Goal: Find specific page/section: Find specific page/section

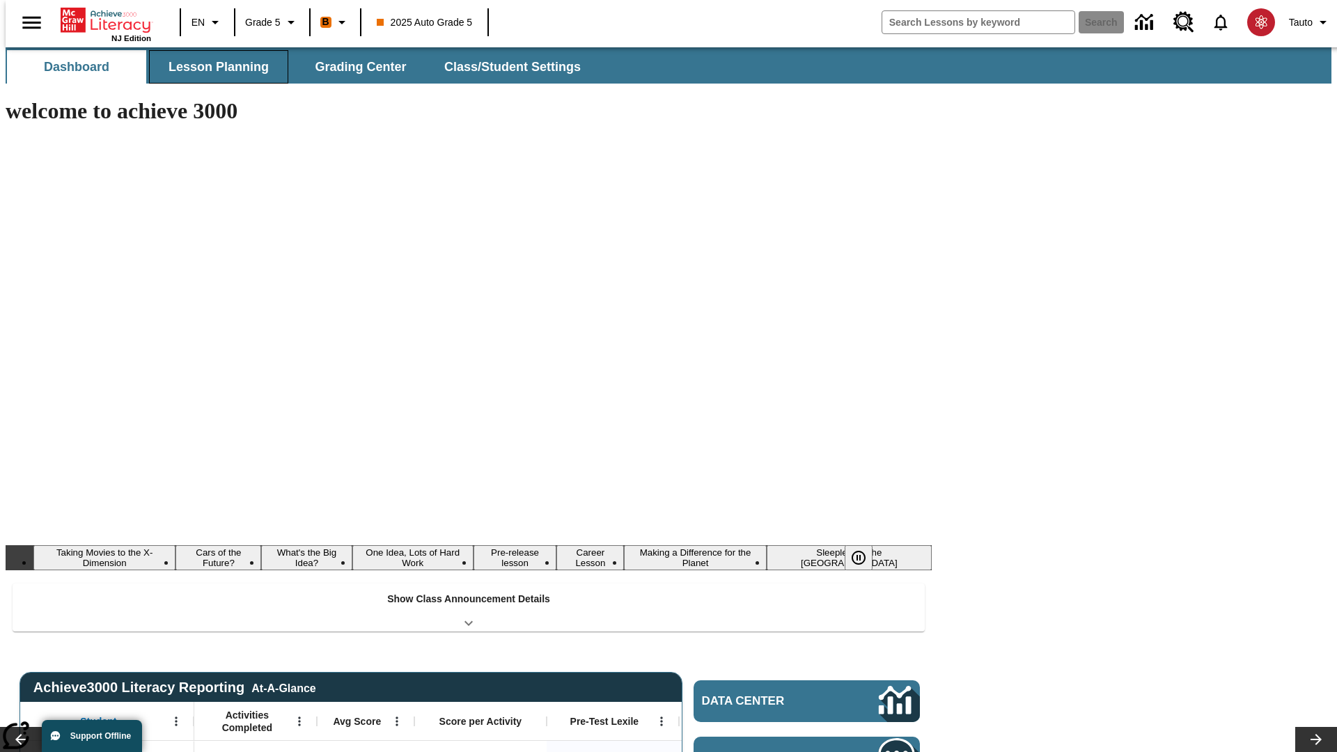
click at [213, 67] on button "Lesson Planning" at bounding box center [218, 66] width 139 height 33
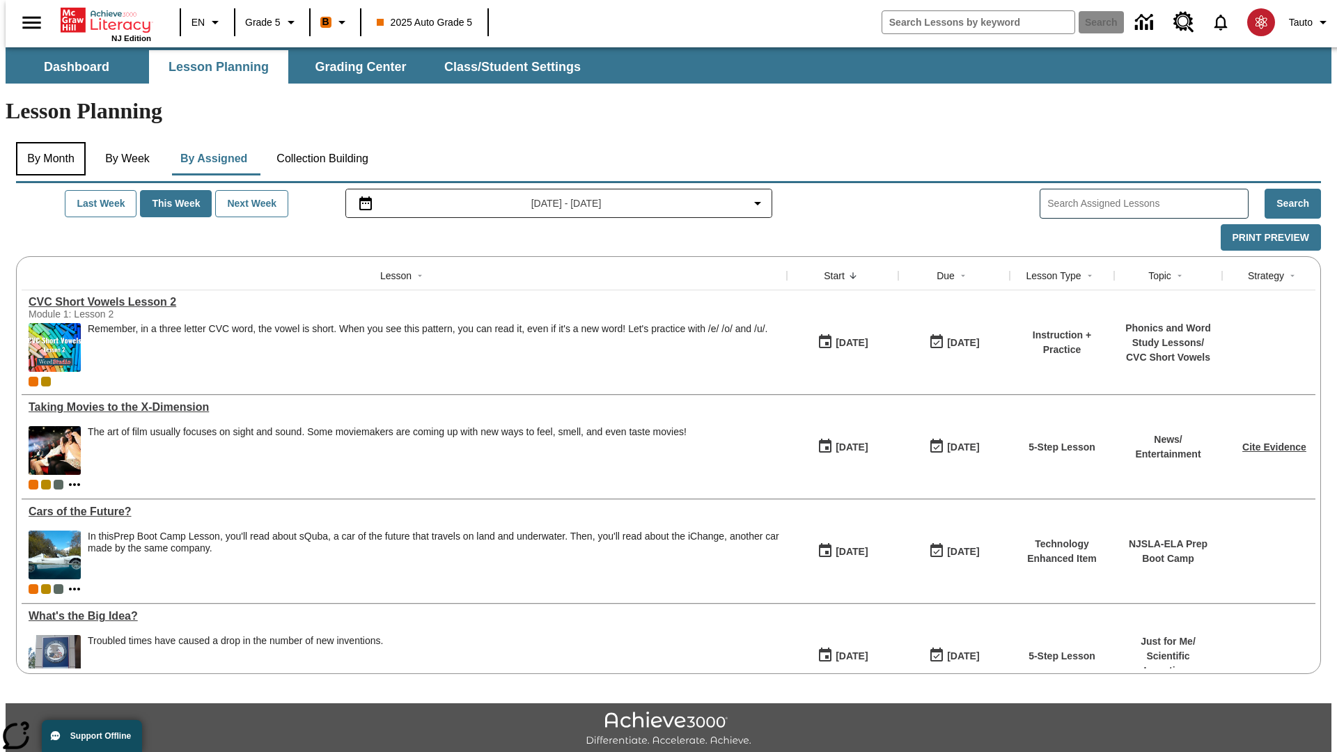
click at [47, 142] on button "By Month" at bounding box center [51, 158] width 70 height 33
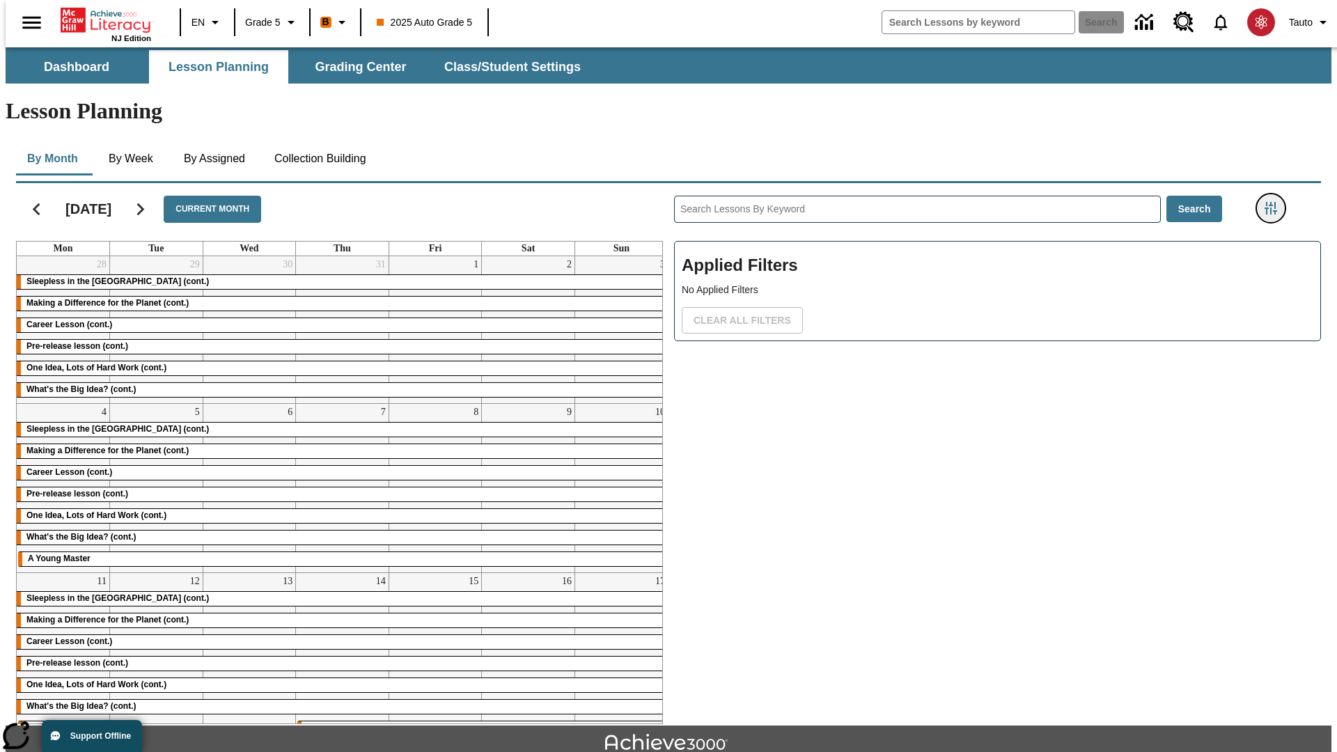
click at [1275, 202] on icon "Filters Side menu" at bounding box center [1271, 208] width 13 height 13
